Goal: Task Accomplishment & Management: Manage account settings

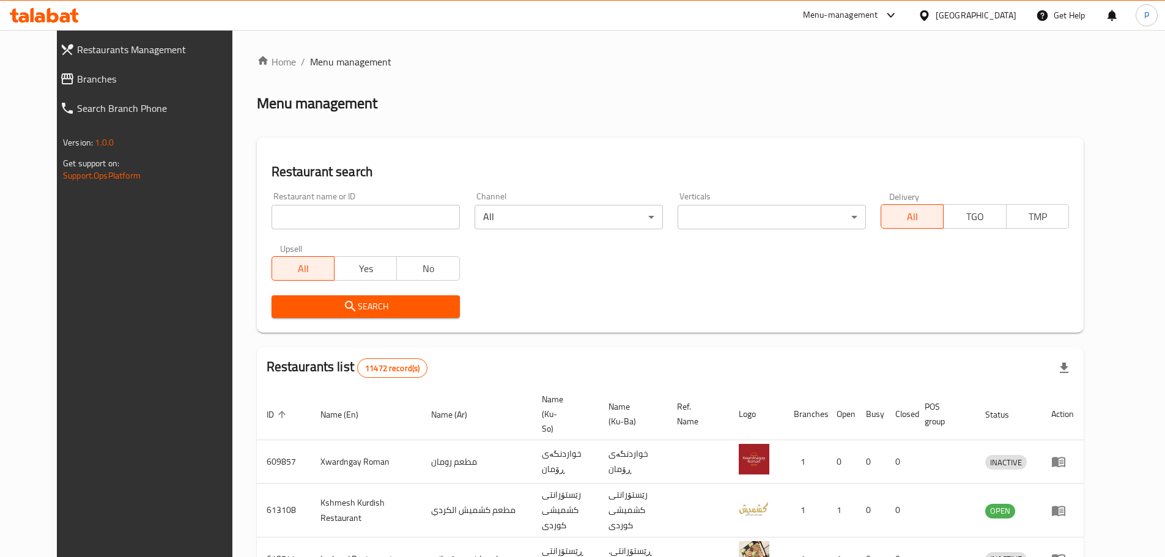
drag, startPoint x: 0, startPoint y: 0, endPoint x: 418, endPoint y: 219, distance: 471.6
click at [418, 219] on input "search" at bounding box center [366, 217] width 188 height 24
type input "maqaly"
click button "Search" at bounding box center [366, 306] width 188 height 23
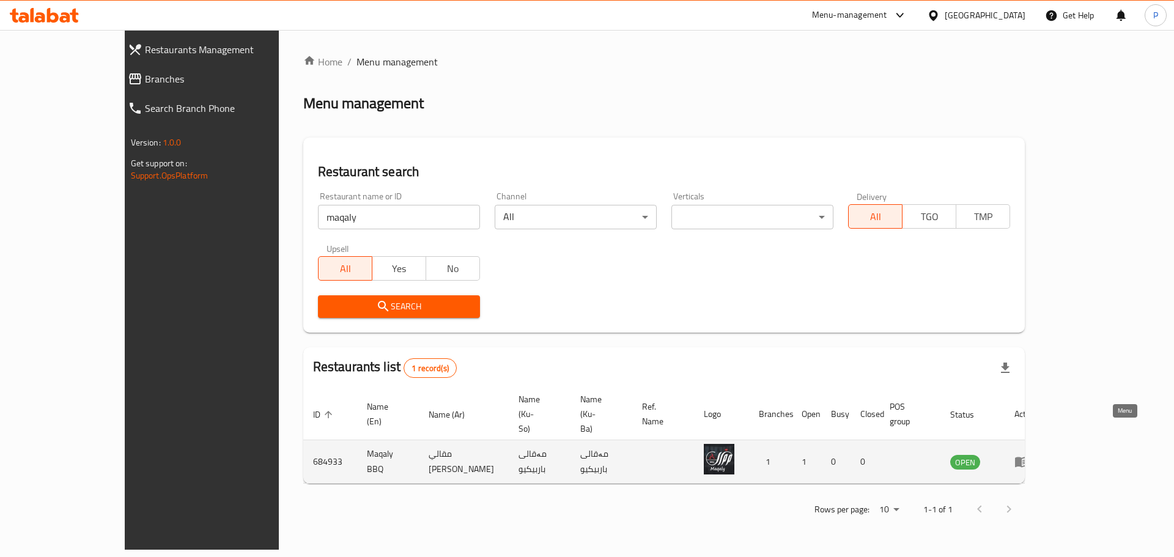
click at [1029, 454] on icon "enhanced table" at bounding box center [1022, 461] width 15 height 15
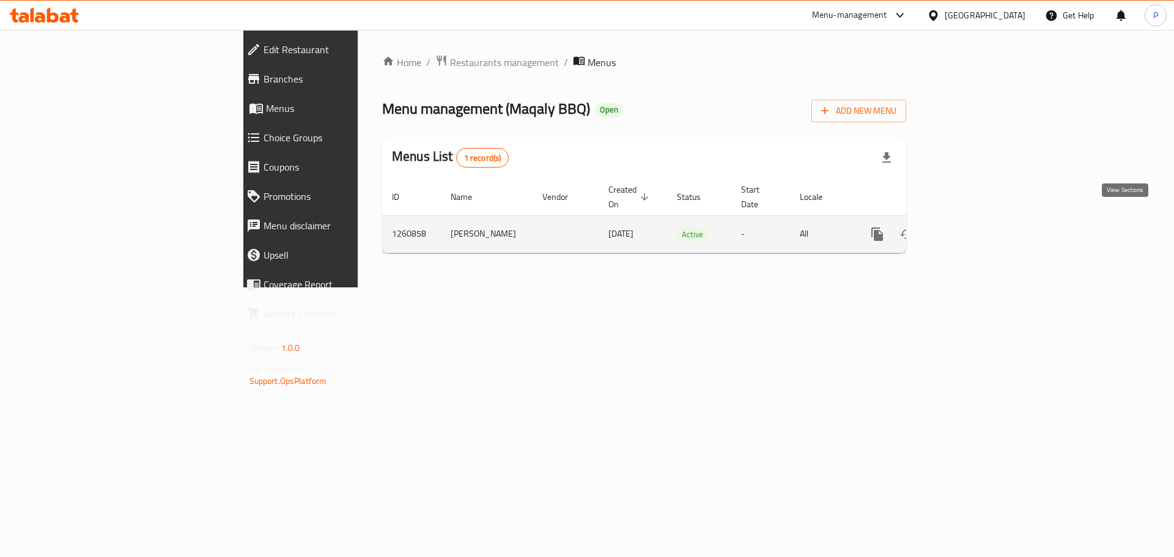
click at [973, 227] on icon "enhanced table" at bounding box center [965, 234] width 15 height 15
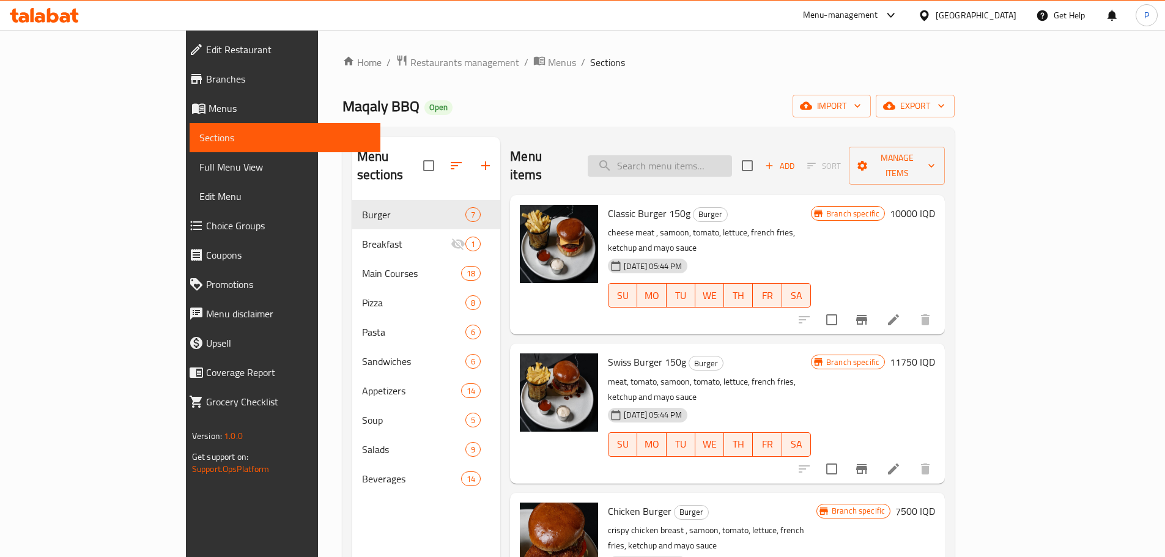
click at [703, 155] on input "search" at bounding box center [660, 165] width 144 height 21
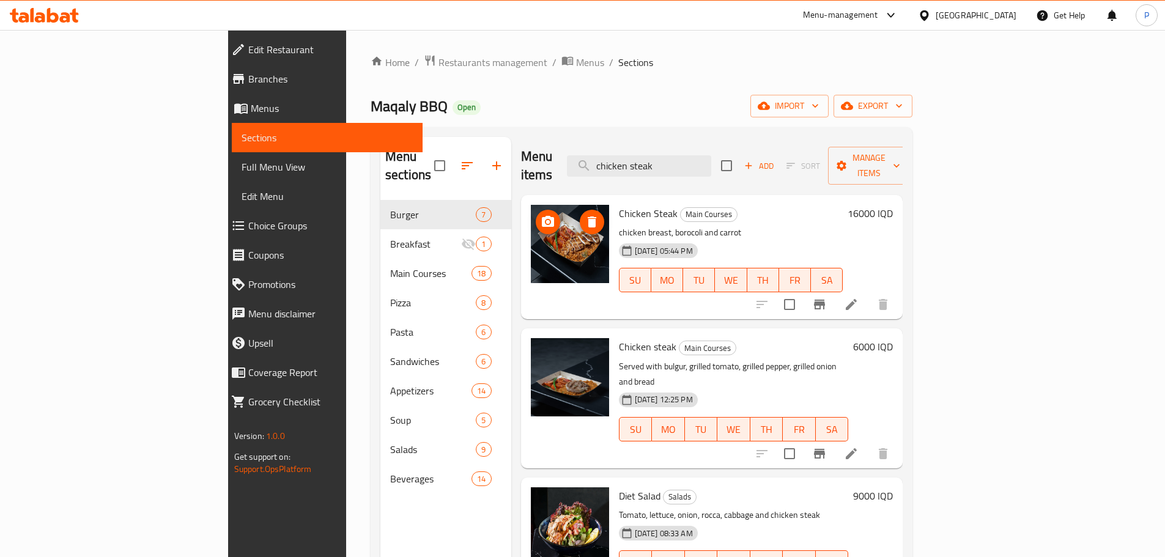
type input "chicken steak"
click at [541, 348] on icon "upload picture" at bounding box center [548, 355] width 15 height 15
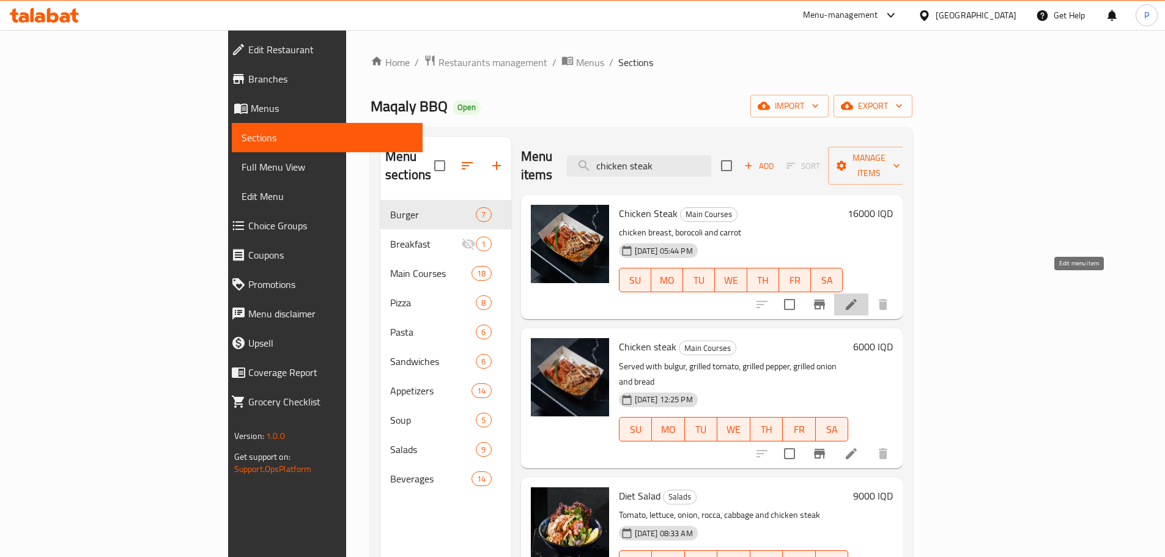
click at [859, 297] on icon at bounding box center [851, 304] width 15 height 15
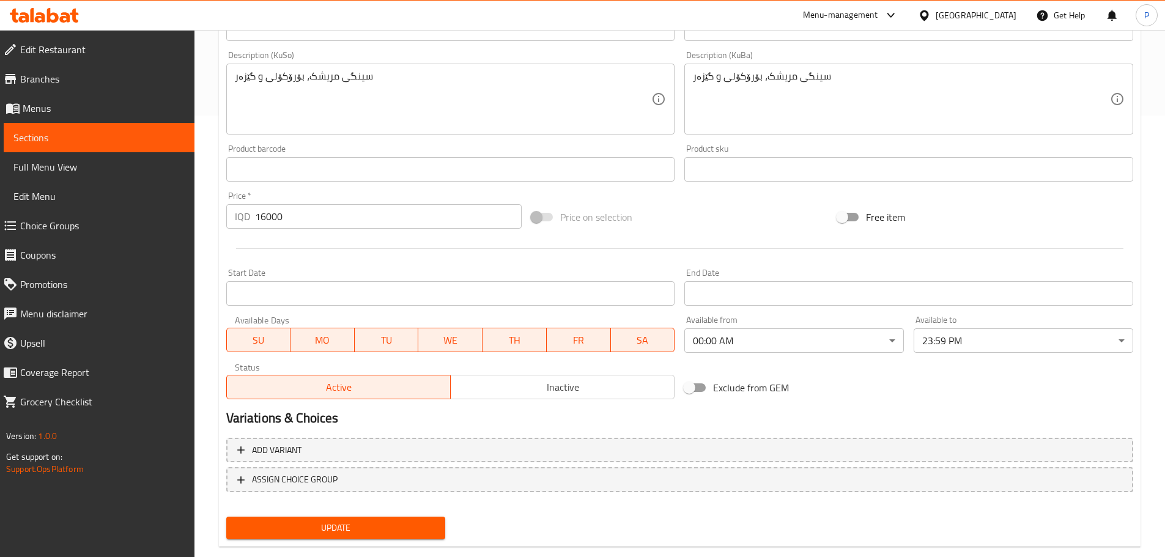
scroll to position [465, 0]
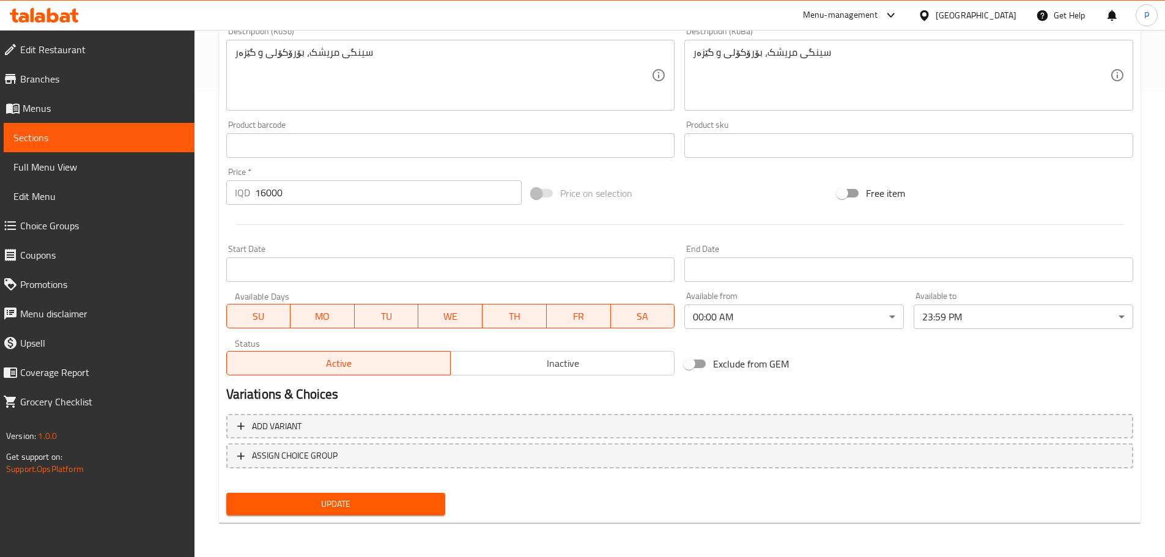
click at [573, 358] on span "Inactive" at bounding box center [563, 364] width 214 height 18
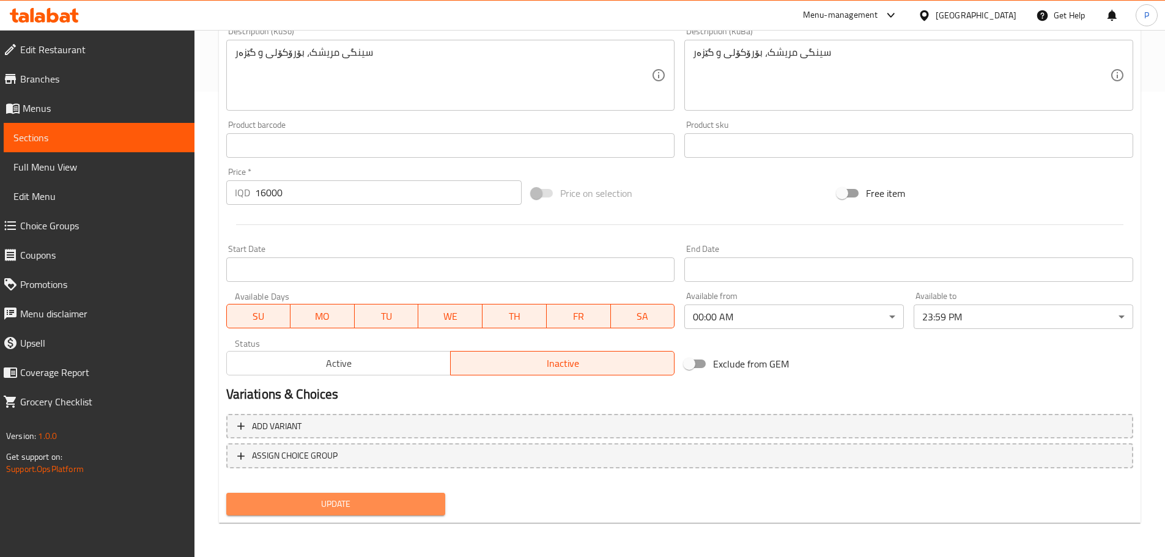
click at [406, 509] on span "Update" at bounding box center [336, 504] width 200 height 15
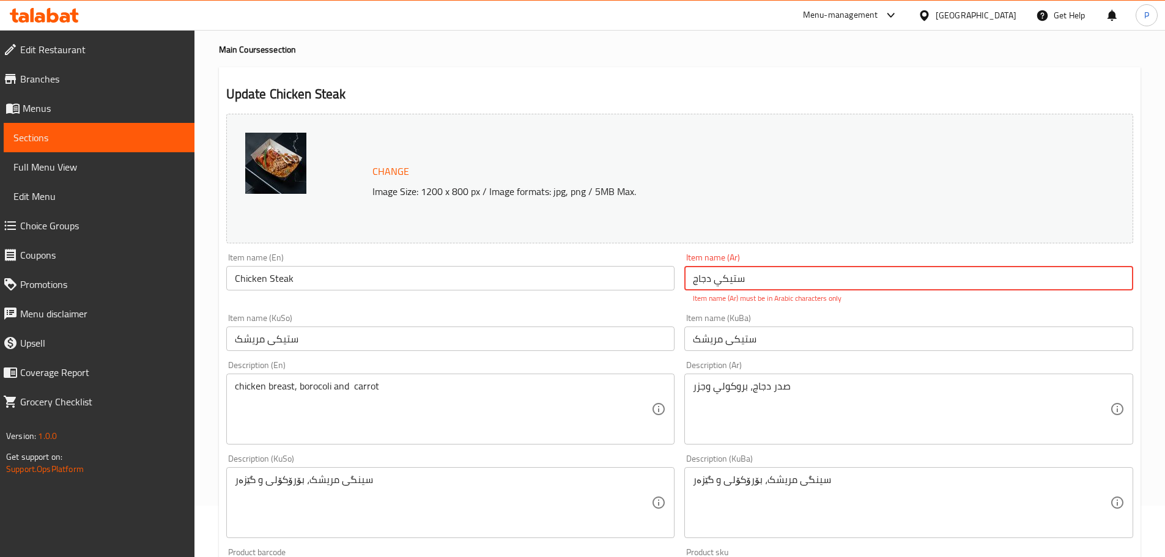
click at [724, 278] on input "ستیکي دجاج" at bounding box center [908, 278] width 449 height 24
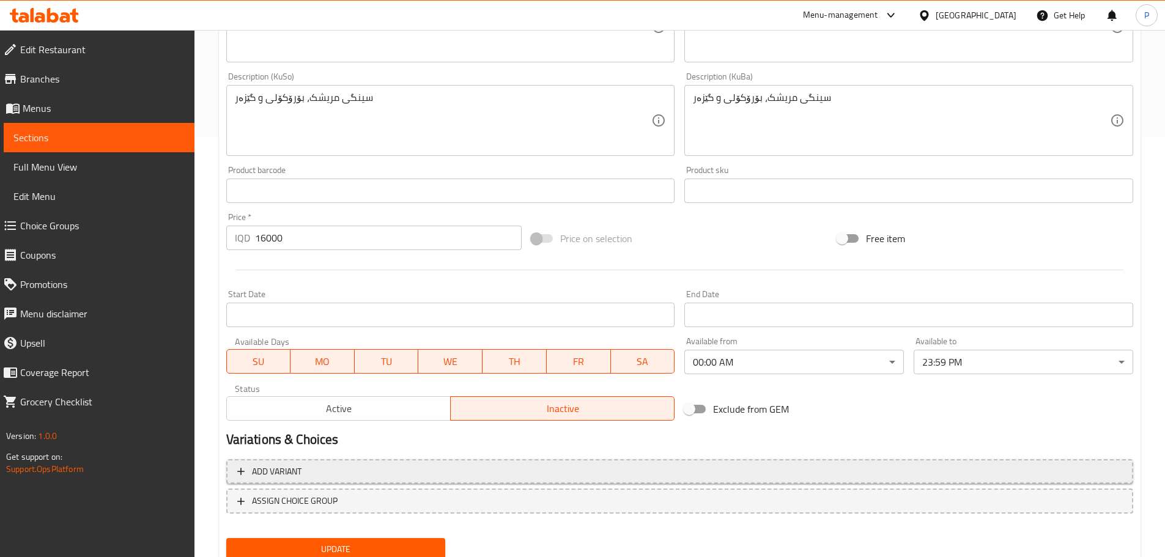
scroll to position [465, 0]
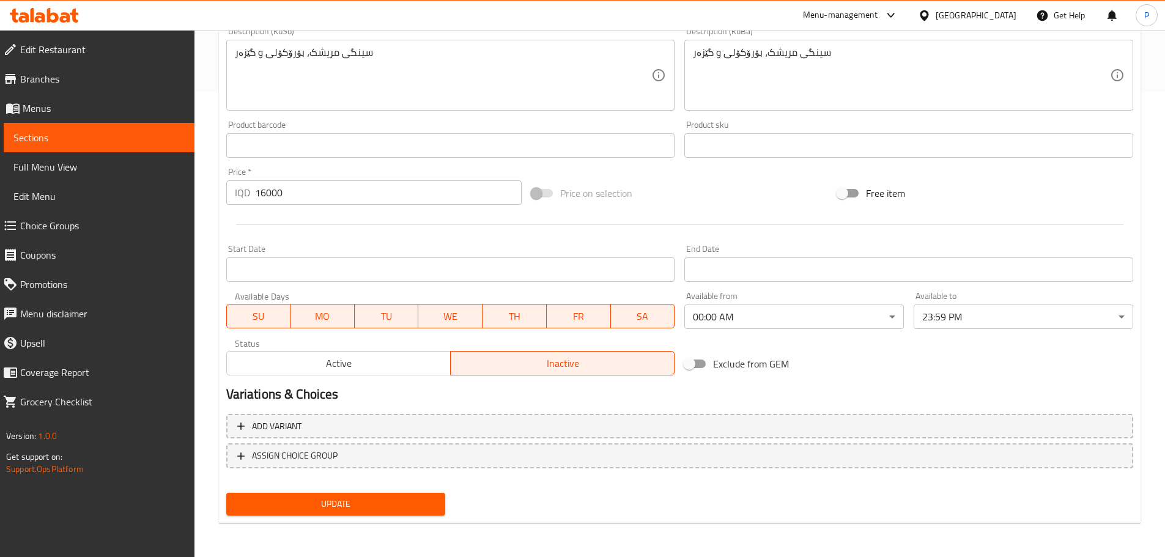
click at [433, 494] on div "Update" at bounding box center [335, 504] width 229 height 32
click at [433, 500] on span "Update" at bounding box center [336, 504] width 200 height 15
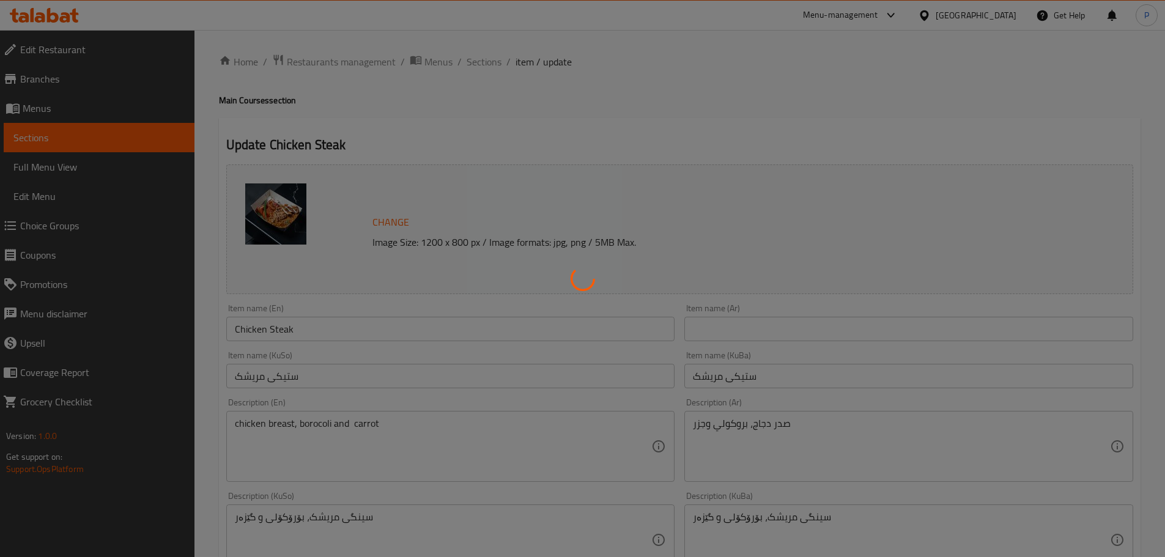
scroll to position [0, 0]
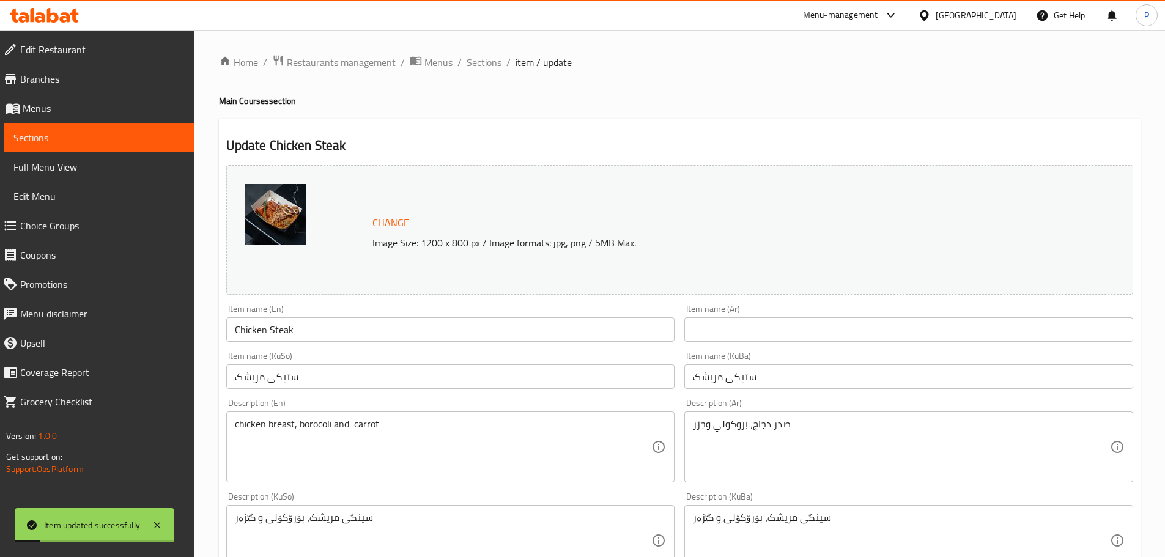
click at [488, 59] on span "Sections" at bounding box center [484, 62] width 35 height 15
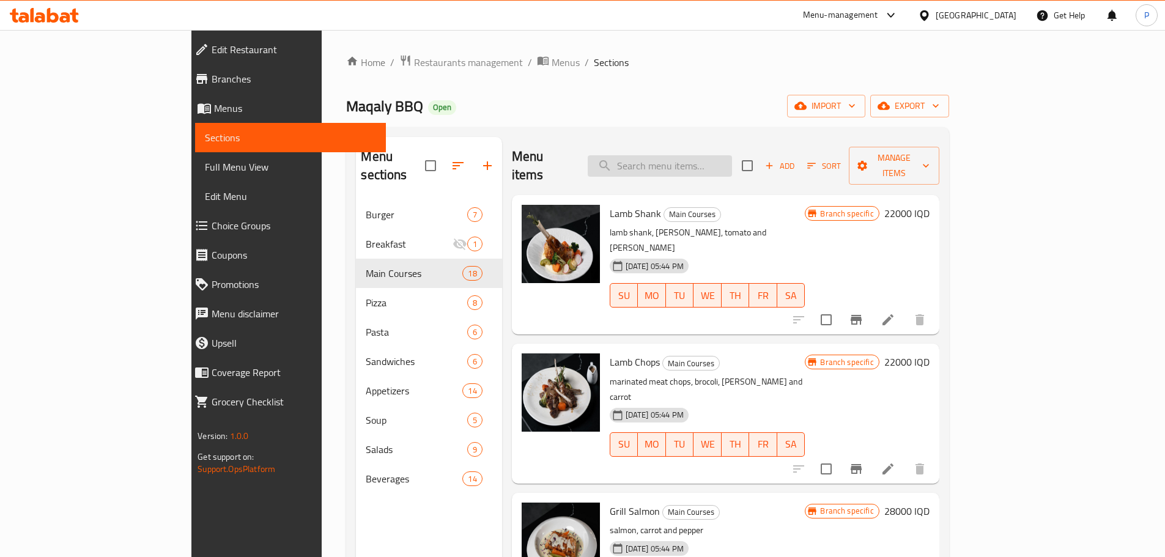
click at [731, 155] on input "search" at bounding box center [660, 165] width 144 height 21
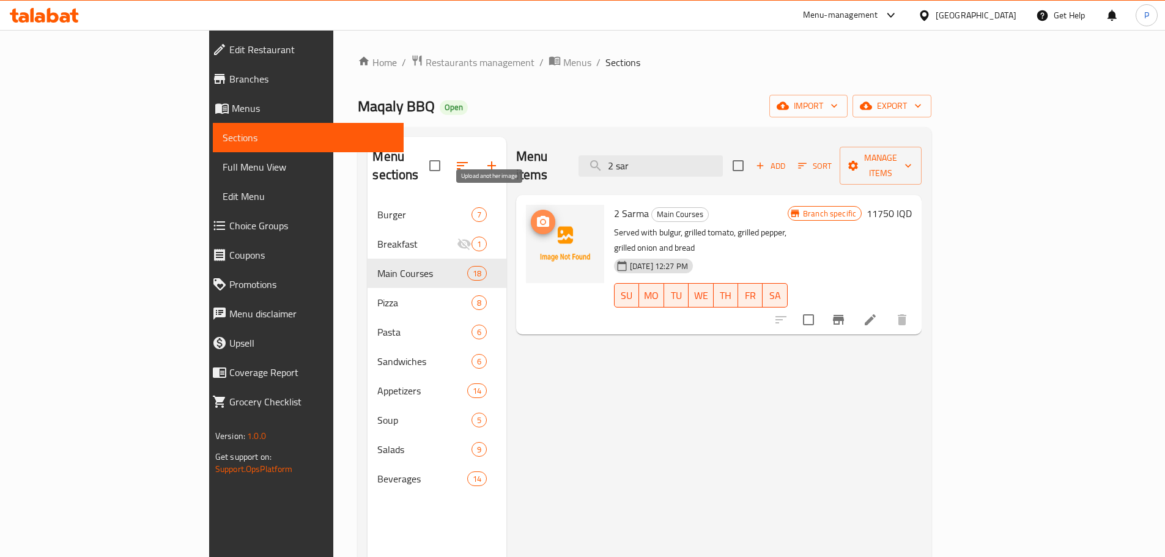
click at [536, 215] on icon "upload picture" at bounding box center [543, 222] width 15 height 15
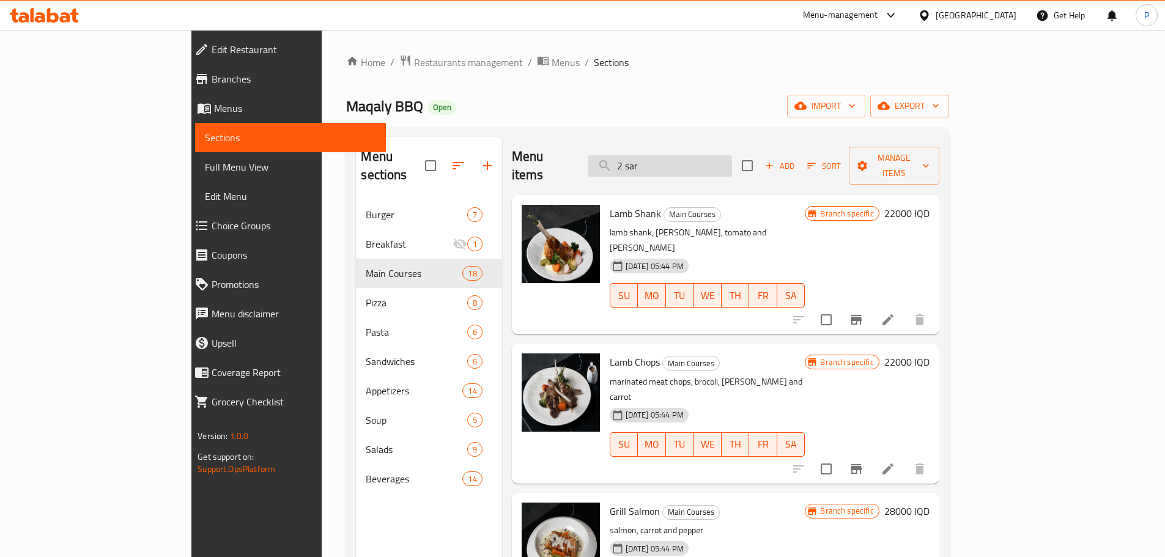
click at [705, 157] on input "2 sar" at bounding box center [660, 165] width 144 height 21
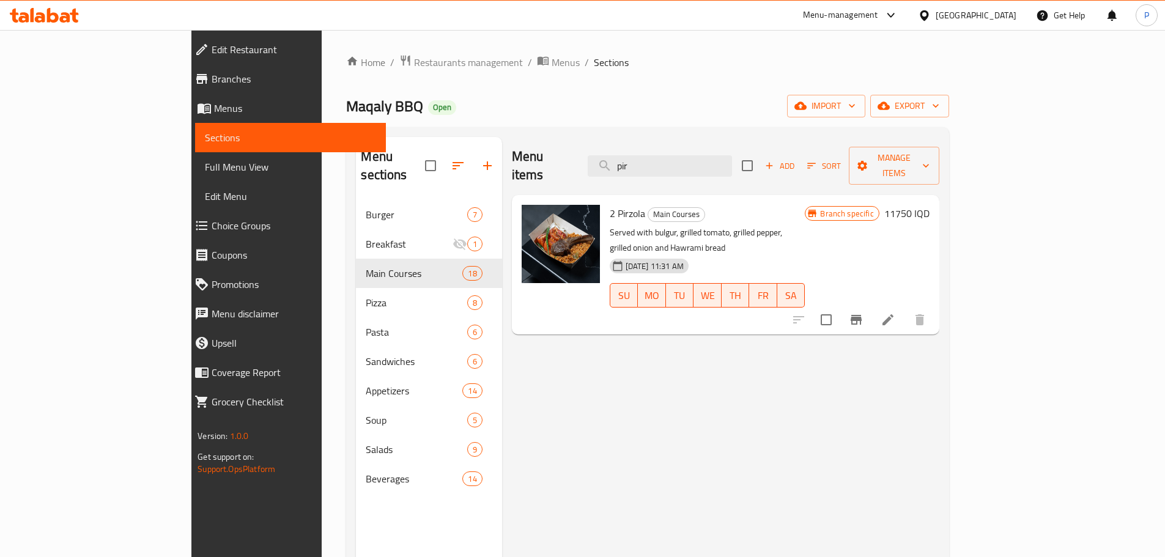
type input "pir"
click at [531, 215] on icon "upload picture" at bounding box center [538, 222] width 15 height 15
